Goal: Register for event/course

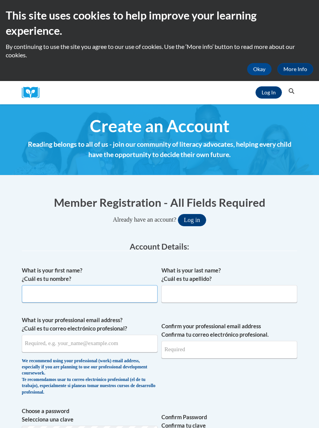
click at [42, 290] on input "What is your first name? ¿Cuál es tu nombre?" at bounding box center [90, 294] width 136 height 18
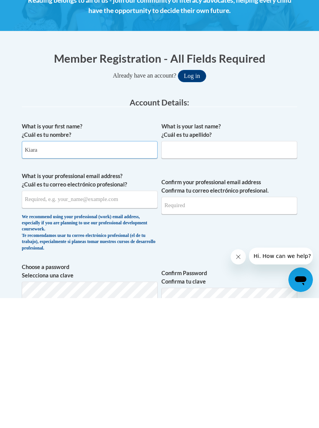
type input "Kiara"
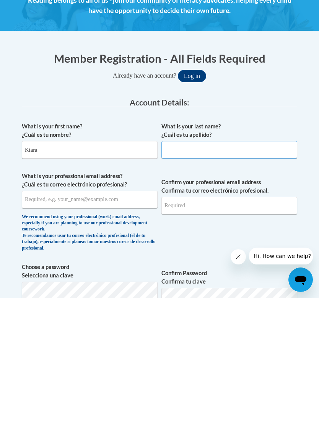
click at [264, 271] on input "What is your last name? ¿Cuál es tu apellido?" at bounding box center [229, 280] width 136 height 18
type input "Goodloe"
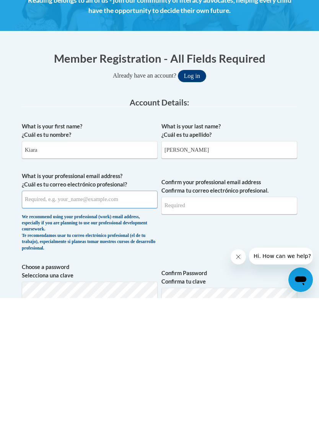
click at [33, 320] on input "What is your professional email address? ¿Cuál es tu correo electrónico profesi…" at bounding box center [90, 329] width 136 height 18
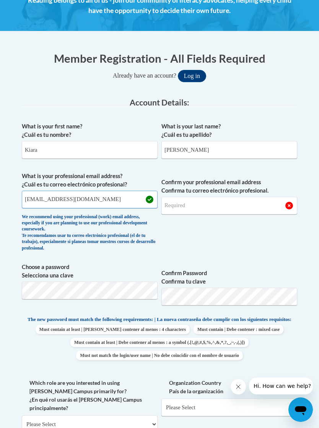
type input "kgoodlo2@my.athens.edu"
click at [265, 205] on input "Confirm your professional email address Confirma tu correo electrónico profesio…" at bounding box center [229, 206] width 136 height 18
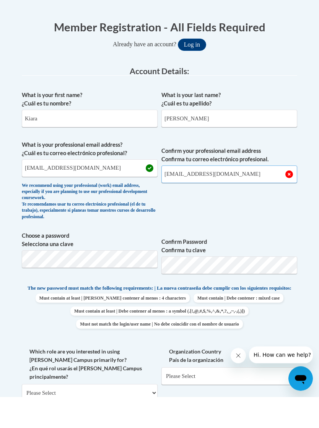
type input "kgoodlo2@my.athens.edu"
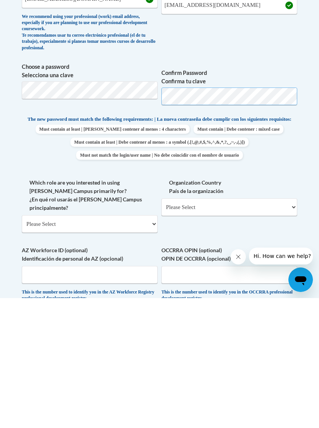
scroll to position [215, 0]
click at [38, 345] on select "Please Select College/University | Colegio/Universidad Community/Nonprofit Part…" at bounding box center [90, 354] width 136 height 18
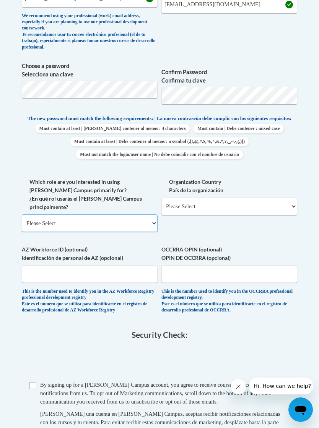
select select "5a18ea06-2b54-4451-96f2-d152daf9eac5"
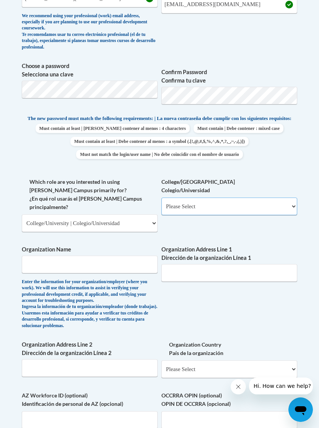
click at [281, 207] on select "Please Select College/University Staff | Empleado universitario College/Univers…" at bounding box center [229, 206] width 136 height 18
select select "99b32b07-cffc-426c-8bf6-0cd77760d84b"
click at [34, 256] on input "Organization Name" at bounding box center [90, 265] width 136 height 18
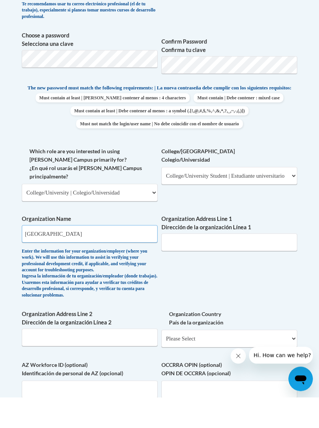
type input "Athens State University"
click at [271, 264] on input "Organization Address Line 1 Dirección de la organización Línea 1" at bounding box center [229, 273] width 136 height 18
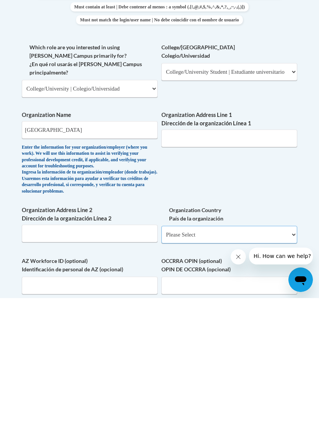
click at [283, 356] on select "Please Select United States | Estados Unidos Outside of the United States | Fue…" at bounding box center [229, 365] width 136 height 18
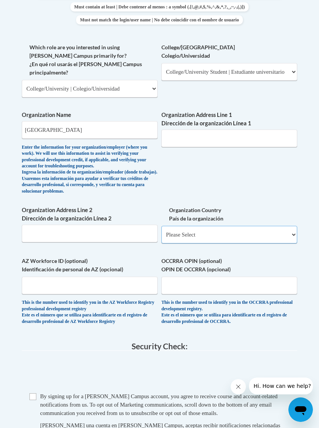
select select "ad49bcad-a171-4b2e-b99c-48b446064914"
select select
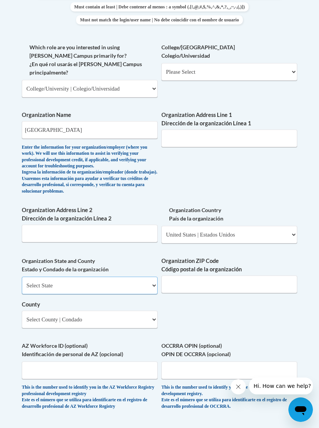
click at [34, 277] on select "Select State Alabama Alaska Arizona Arkansas California Colorado Connecticut De…" at bounding box center [90, 286] width 136 height 18
select select "Alabama"
click at [251, 275] on input "Organization ZIP Code Código postal de la organización" at bounding box center [229, 284] width 136 height 18
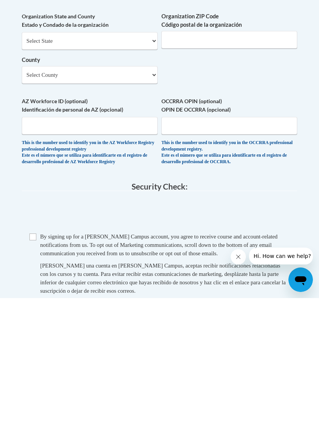
scroll to position [724, 0]
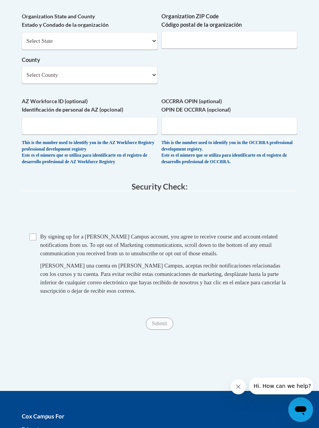
click at [33, 233] on input "Checkbox" at bounding box center [32, 236] width 7 height 7
click at [32, 202] on fieldset "Security Check: Enter the security code + = TextBox Checkbox" at bounding box center [159, 247] width 275 height 130
click at [34, 233] on input "Checkbox" at bounding box center [32, 236] width 7 height 7
checkbox input "false"
click at [160, 317] on input "Submit" at bounding box center [160, 323] width 28 height 12
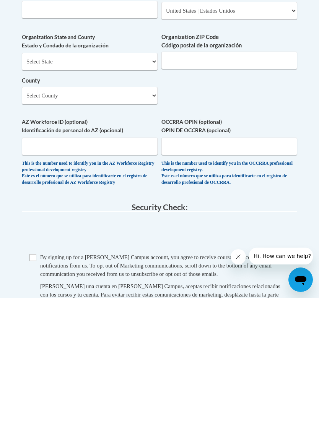
scroll to position [580, 0]
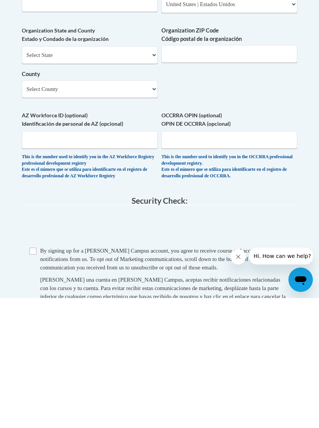
type input "300 N Beaty St., Athens"
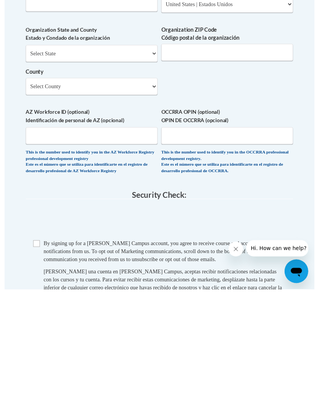
scroll to position [710, 0]
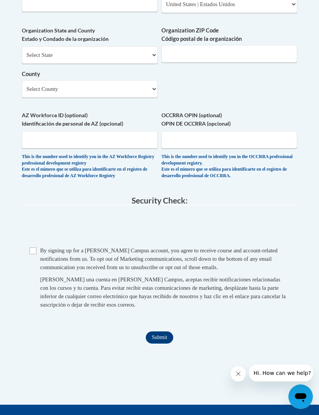
click at [165, 332] on input "Submit" at bounding box center [160, 338] width 28 height 12
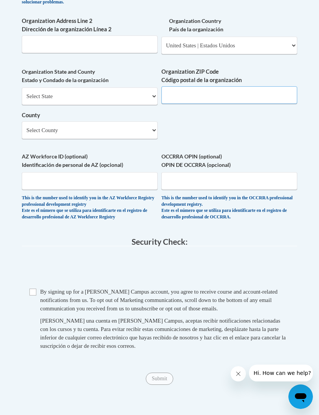
scroll to position [668, 0]
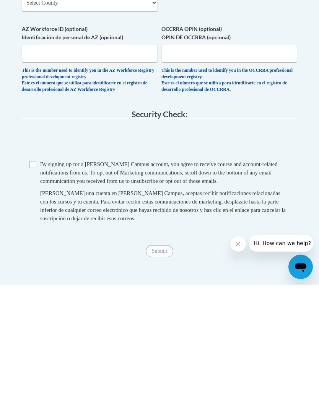
type input "35611"
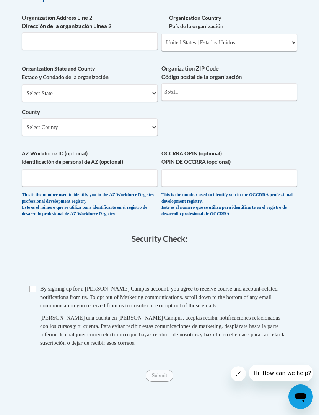
scroll to position [671, 0]
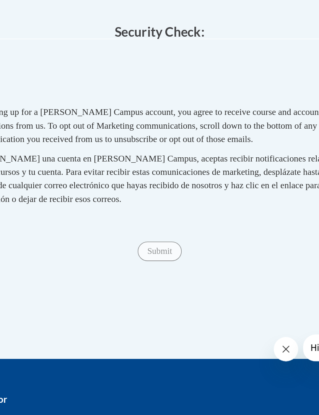
click at [145, 172] on fieldset "Security Check: Enter the security code + = TextBox Checkbox" at bounding box center [159, 237] width 275 height 130
click at [147, 172] on fieldset "Security Check: Enter the security code + = TextBox Checkbox" at bounding box center [159, 237] width 275 height 130
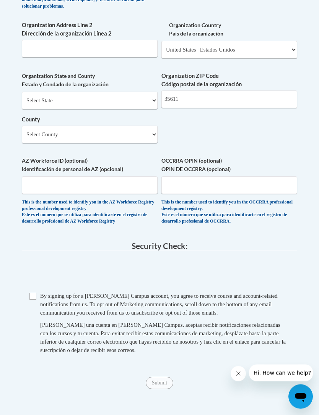
scroll to position [657, 0]
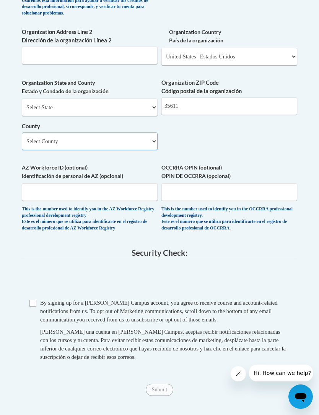
click at [38, 133] on select "Select County Autauga Baldwin Barbour Bibb Blount Bullock Butler Calhoun Chambe…" at bounding box center [90, 142] width 136 height 18
select select "Limestone"
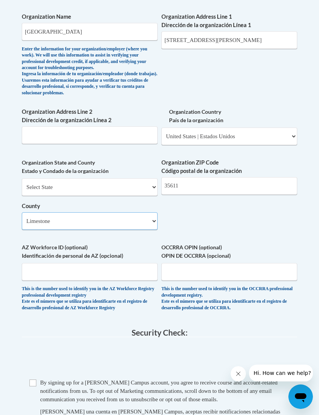
scroll to position [571, 0]
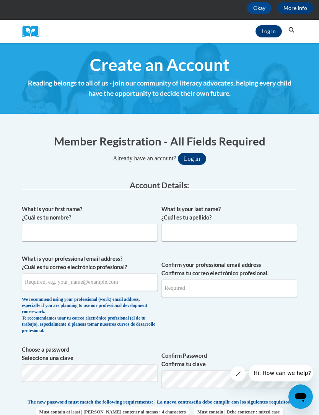
scroll to position [61, 0]
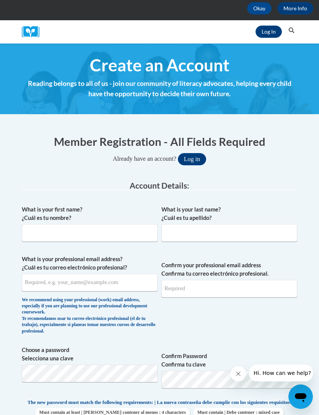
click at [196, 155] on button "Log in" at bounding box center [192, 159] width 28 height 12
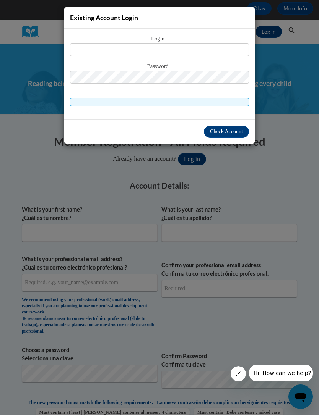
click at [216, 165] on div "Existing Account Login Login Password" at bounding box center [159, 207] width 319 height 415
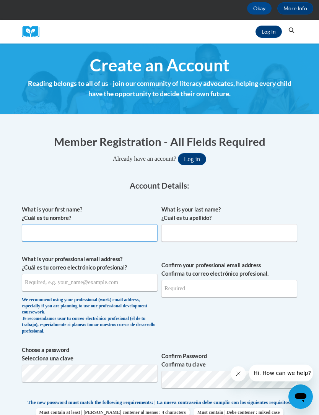
click at [130, 237] on input "What is your first name? ¿Cuál es tu nombre?" at bounding box center [90, 233] width 136 height 18
type input "Kiara"
type input "Goodloe"
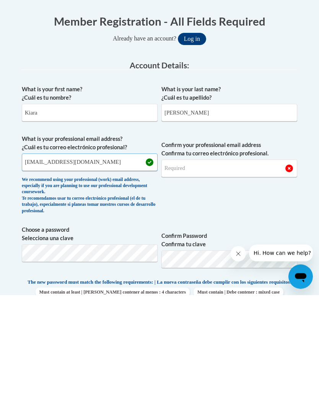
type input "kgoodlo2@my.athens.edu"
click at [257, 280] on input "Confirm your professional email address Confirma tu correo electrónico profesio…" at bounding box center [229, 289] width 136 height 18
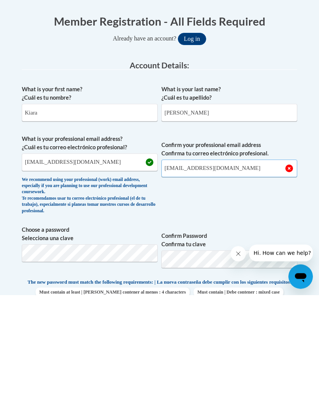
type input "kgoodlo2@my.athens.edu"
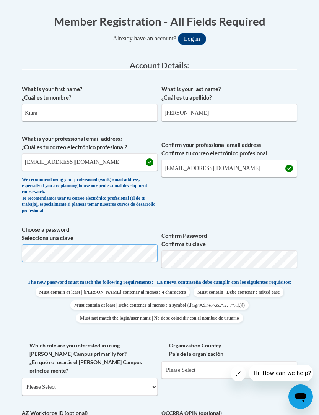
scroll to position [181, 0]
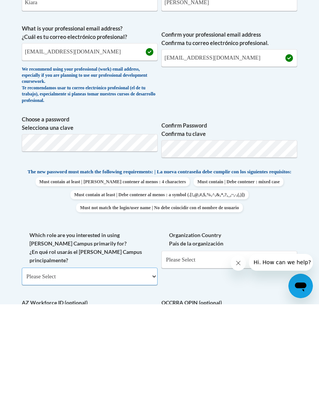
click at [29, 379] on select "Please Select College/University | Colegio/Universidad Community/Nonprofit Part…" at bounding box center [90, 388] width 136 height 18
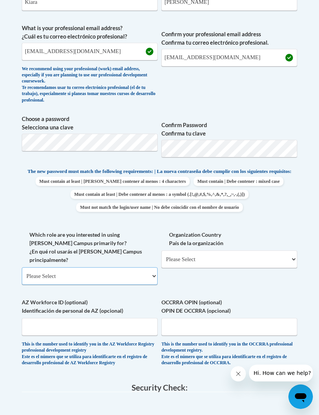
select select "5a18ea06-2b54-4451-96f2-d152daf9eac5"
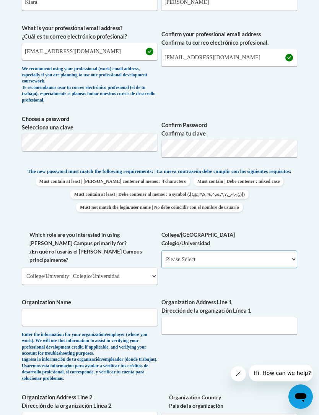
click at [273, 251] on select "Please Select College/University Staff | Empleado universitario College/Univers…" at bounding box center [229, 260] width 136 height 18
select select "99b32b07-cffc-426c-8bf6-0cd77760d84b"
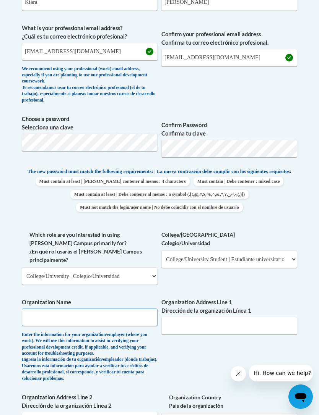
click at [34, 309] on input "Organization Name" at bounding box center [90, 318] width 136 height 18
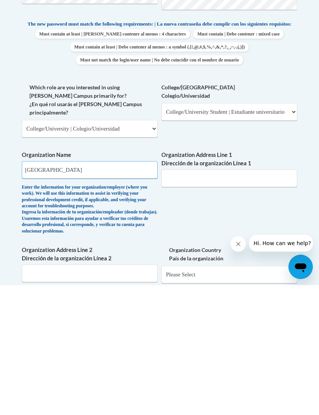
type input "Athens State University"
click at [264, 299] on input "Organization Address Line 1 Dirección de la organización Línea 1" at bounding box center [229, 308] width 136 height 18
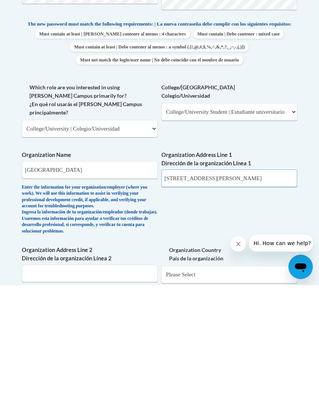
type input "300 N. Beaty Street, Athens"
click at [32, 395] on input "Organization Address Line 2 Dirección de la organización Línea 2" at bounding box center [90, 404] width 136 height 18
click at [233, 396] on select "Please Select United States | Estados Unidos Outside of the United States | Fue…" at bounding box center [229, 405] width 136 height 18
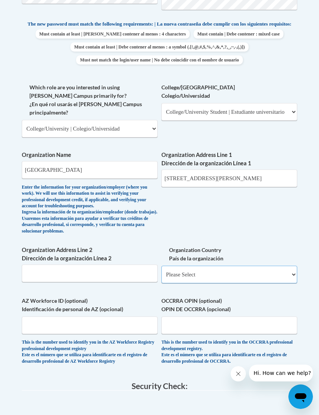
select select "ad49bcad-a171-4b2e-b99c-48b446064914"
select select
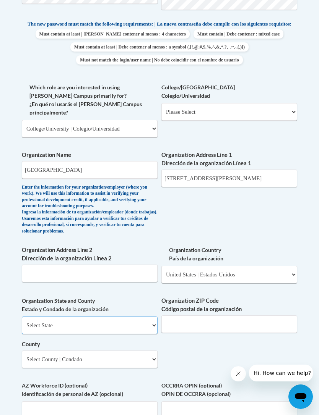
click at [32, 317] on select "Select State Alabama Alaska Arizona Arkansas California Colorado Connecticut De…" at bounding box center [90, 326] width 136 height 18
select select "Alabama"
click at [211, 316] on input "Organization ZIP Code Código postal de la organización" at bounding box center [229, 325] width 136 height 18
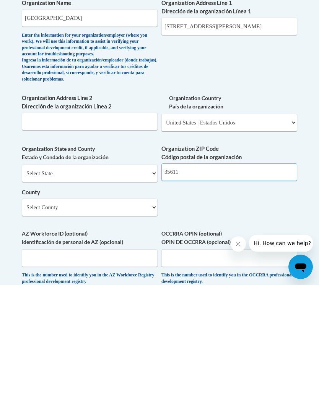
type input "35611"
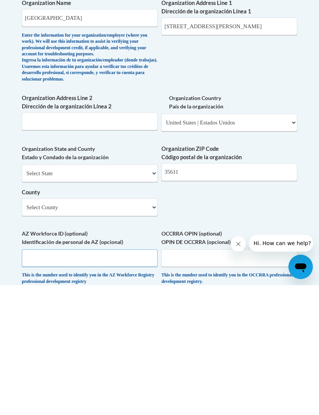
click at [31, 379] on input "AZ Workforce ID (optional) Identificación de personal de AZ (opcional)" at bounding box center [90, 388] width 136 height 18
click at [34, 328] on select "Select County Autauga Baldwin Barbour Bibb Blount Bullock Butler Calhoun Chambe…" at bounding box center [90, 337] width 136 height 18
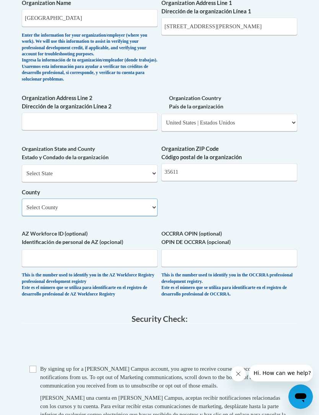
select select "Limestone"
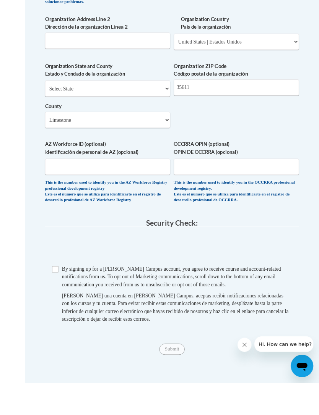
scroll to position [659, 0]
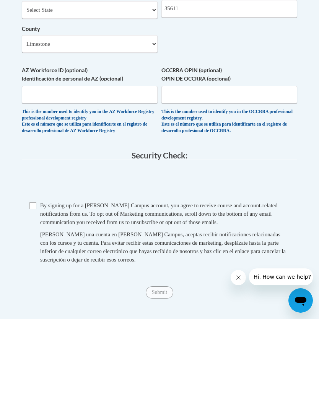
click at [35, 248] on fieldset "Security Check: Enter the security code + = TextBox Checkbox" at bounding box center [159, 313] width 275 height 130
click at [35, 299] on input "Checkbox" at bounding box center [32, 302] width 7 height 7
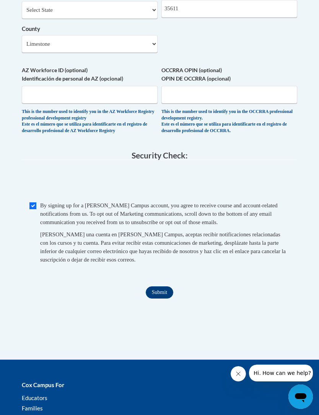
click at [34, 202] on input "Checkbox" at bounding box center [32, 205] width 7 height 7
checkbox input "false"
click at [160, 286] on input "Submit" at bounding box center [160, 292] width 28 height 12
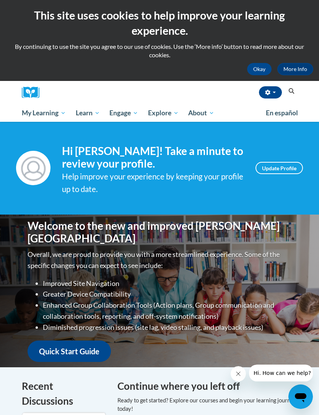
click at [0, 0] on span "Early Care and Learning" at bounding box center [0, 0] width 0 height 0
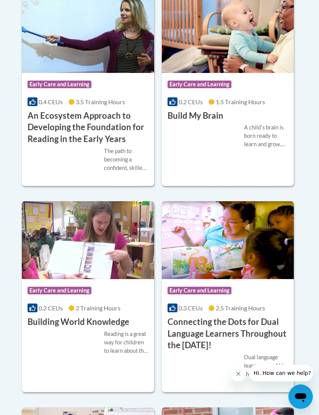
scroll to position [551, 0]
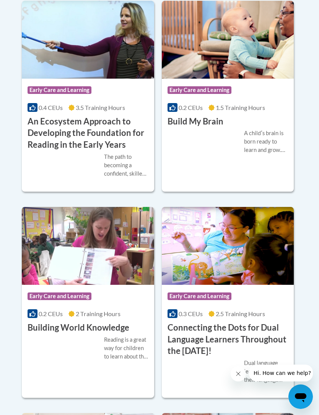
click at [268, 192] on div "Course Category: Early Care and Learning 0.2 CEUs 1.5 Training Hours COURSE Bui…" at bounding box center [228, 96] width 132 height 191
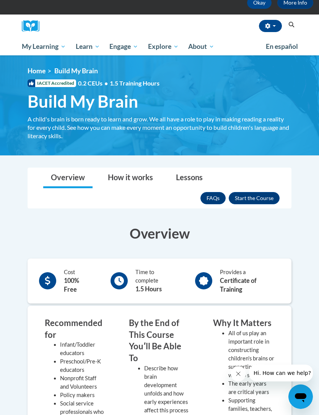
scroll to position [63, 0]
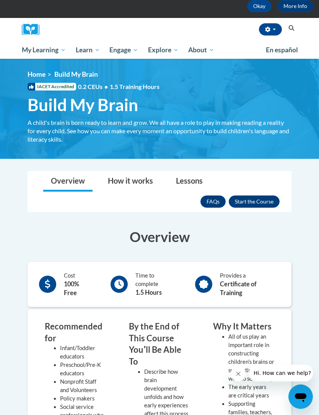
click at [266, 207] on button "Enroll" at bounding box center [253, 202] width 51 height 12
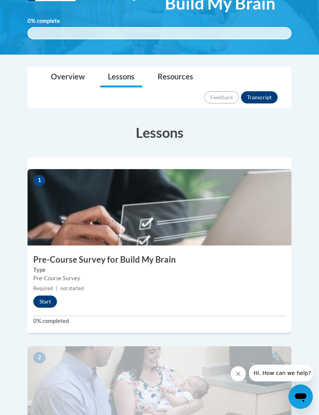
click at [45, 296] on button "Start" at bounding box center [45, 302] width 24 height 12
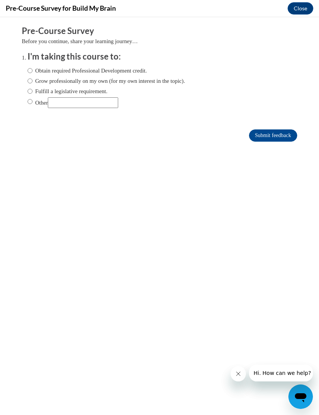
click at [29, 73] on input "Obtain required Professional Development credit." at bounding box center [30, 70] width 5 height 8
radio input "true"
click at [295, 140] on input "Submit feedback" at bounding box center [273, 135] width 48 height 12
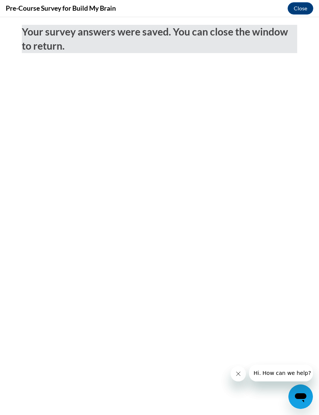
click at [298, 3] on button "Close" at bounding box center [300, 8] width 26 height 12
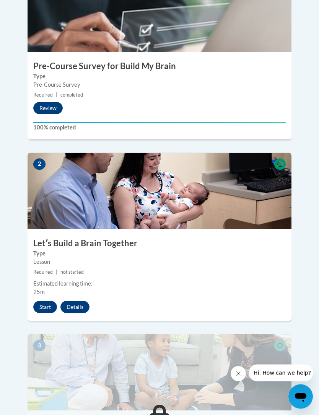
scroll to position [346, 0]
click at [44, 301] on button "Start" at bounding box center [45, 307] width 24 height 12
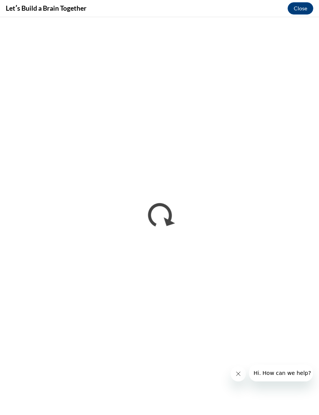
scroll to position [346, 0]
click at [302, 5] on button "Close" at bounding box center [300, 8] width 26 height 12
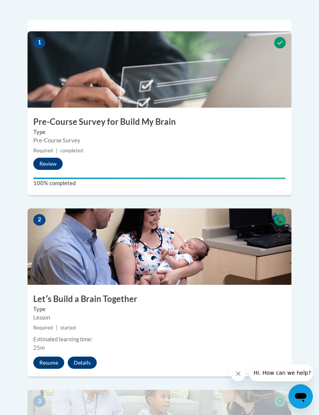
scroll to position [290, 0]
click at [49, 357] on button "Resume" at bounding box center [48, 363] width 31 height 12
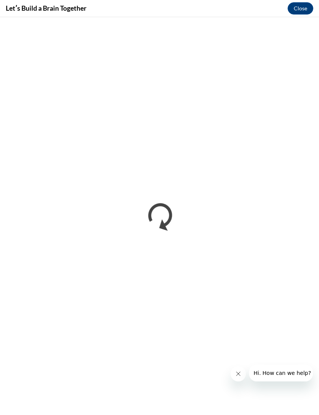
scroll to position [0, 0]
click at [297, 7] on button "Close" at bounding box center [300, 8] width 26 height 12
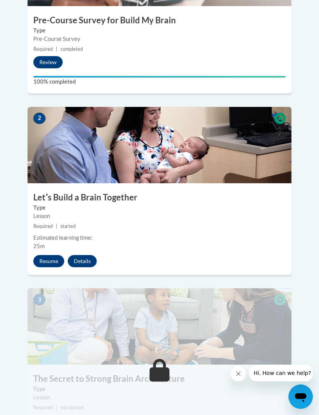
scroll to position [477, 0]
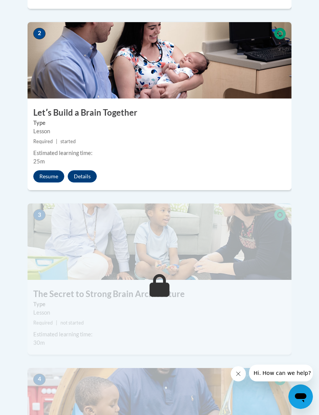
click at [245, 254] on img at bounding box center [160, 242] width 264 height 76
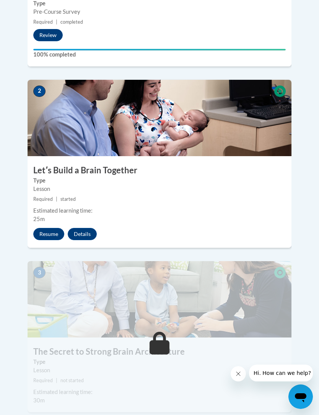
scroll to position [418, 0]
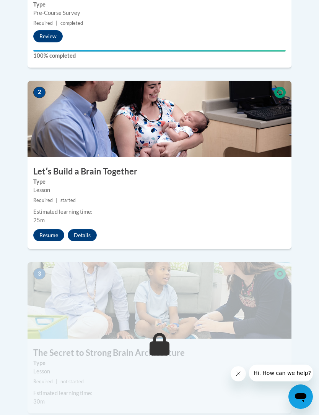
click at [80, 229] on button "Details" at bounding box center [82, 235] width 29 height 12
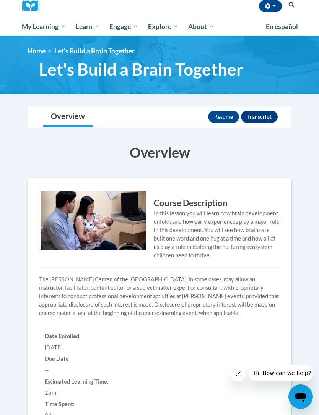
scroll to position [261, 0]
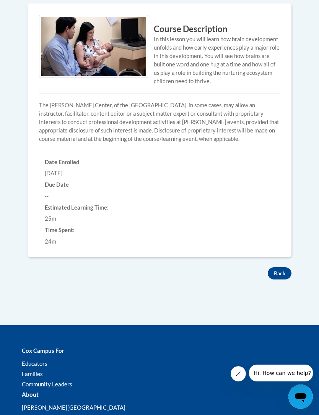
click at [281, 269] on button "Back" at bounding box center [279, 273] width 24 height 12
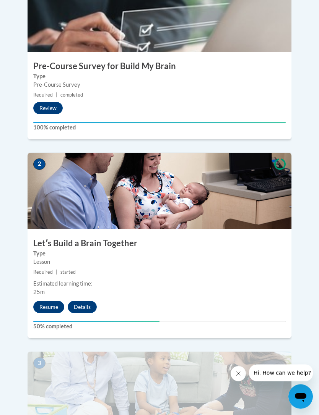
scroll to position [346, 0]
click at [44, 301] on button "Resume" at bounding box center [48, 307] width 31 height 12
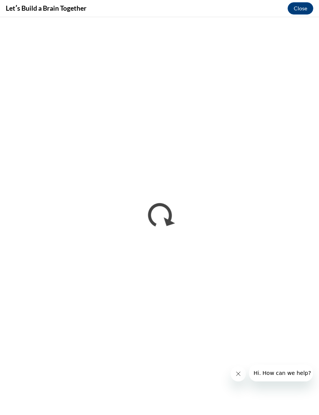
scroll to position [346, 0]
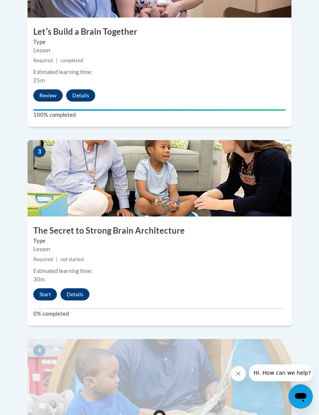
scroll to position [554, 0]
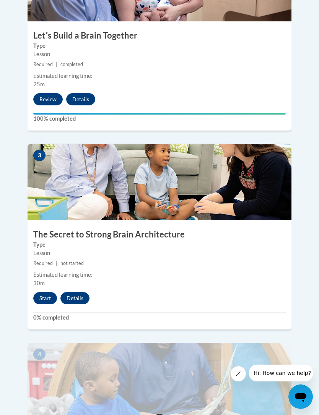
click at [37, 292] on button "Start" at bounding box center [45, 298] width 24 height 12
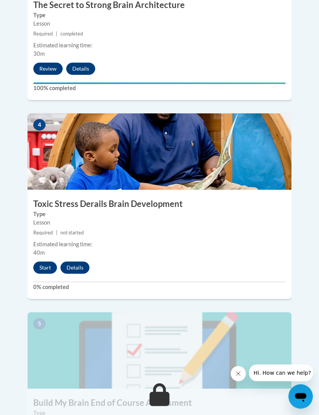
scroll to position [782, 0]
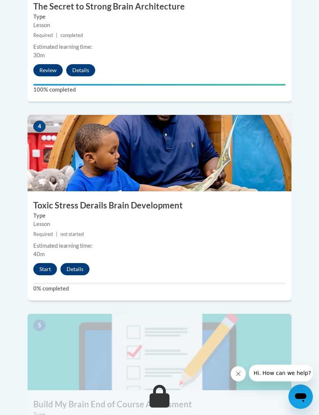
click at [47, 263] on button "Start" at bounding box center [45, 269] width 24 height 12
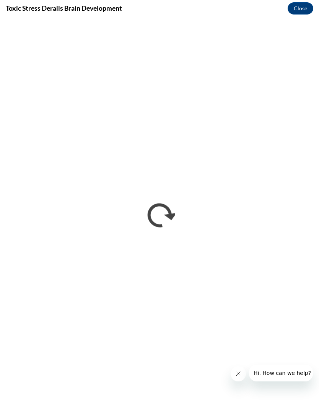
scroll to position [784, 0]
